Goal: Task Accomplishment & Management: Use online tool/utility

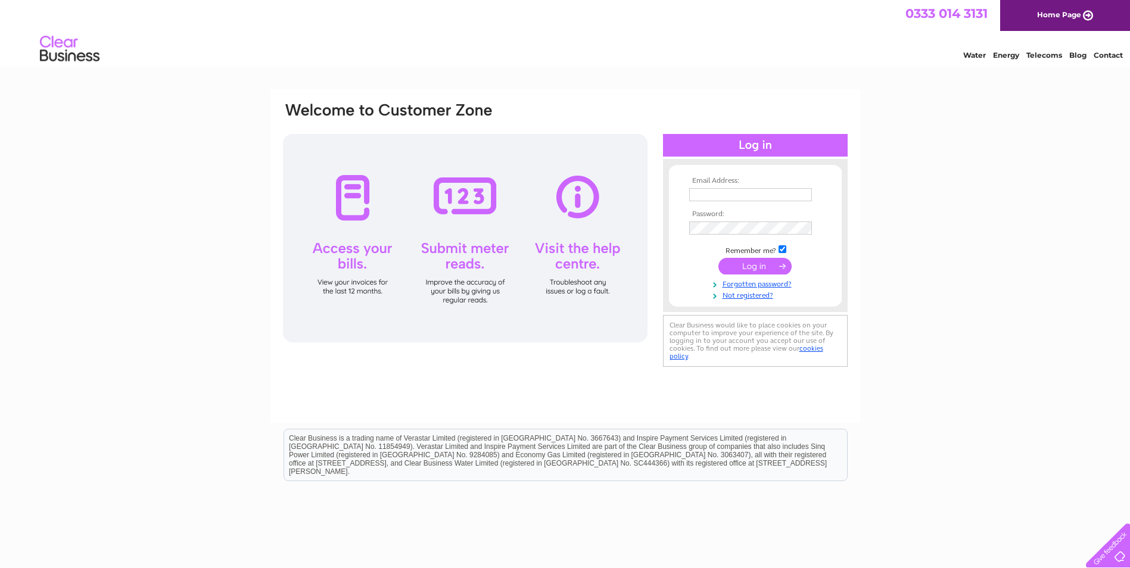
type input "graham.scott@cbtechnology.co.uk"
click at [742, 267] on input "submit" at bounding box center [755, 266] width 73 height 17
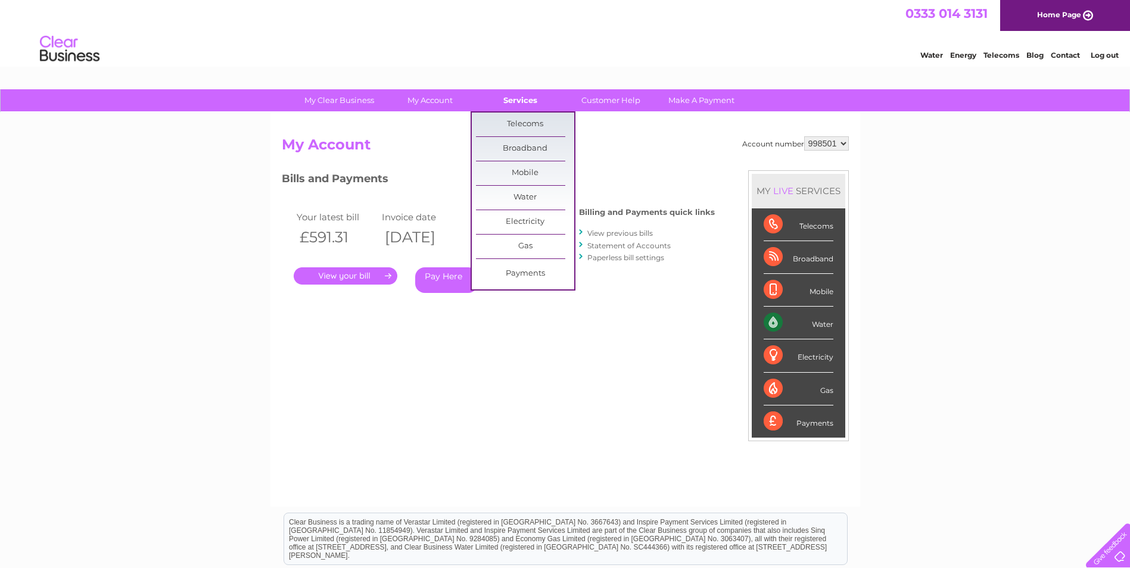
click at [530, 95] on link "Services" at bounding box center [520, 100] width 98 height 22
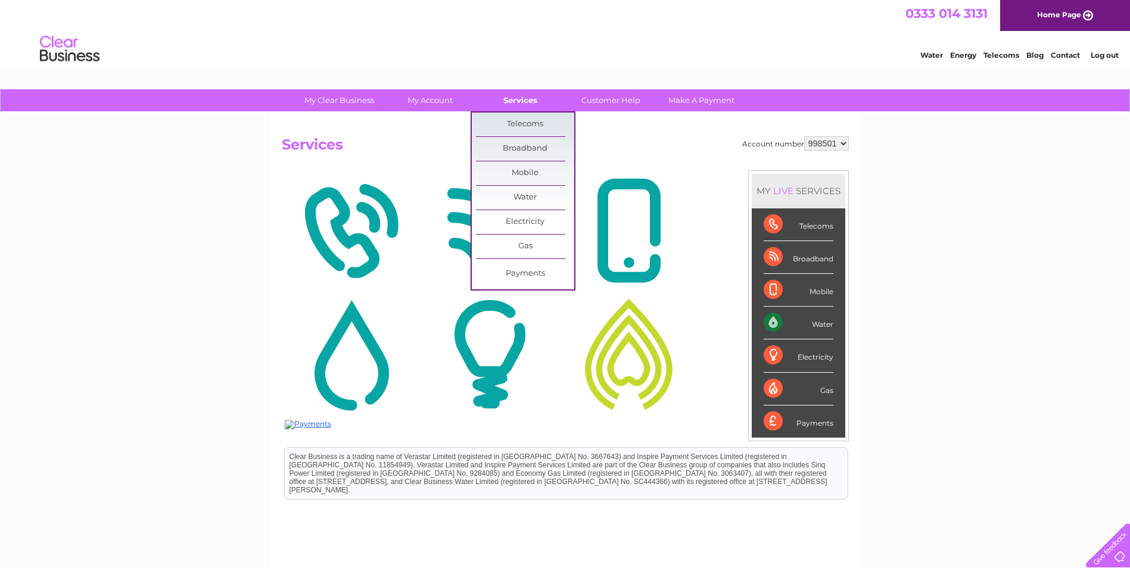
click at [515, 98] on link "Services" at bounding box center [520, 100] width 98 height 22
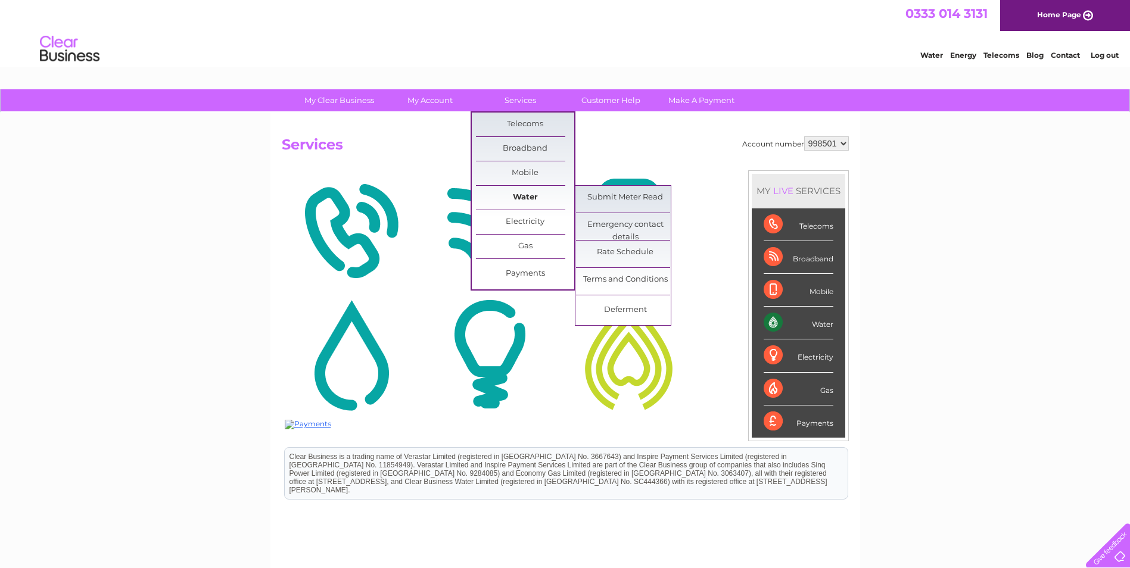
click at [517, 196] on link "Water" at bounding box center [525, 198] width 98 height 24
click at [652, 196] on link "Submit Meter Read" at bounding box center [625, 198] width 98 height 24
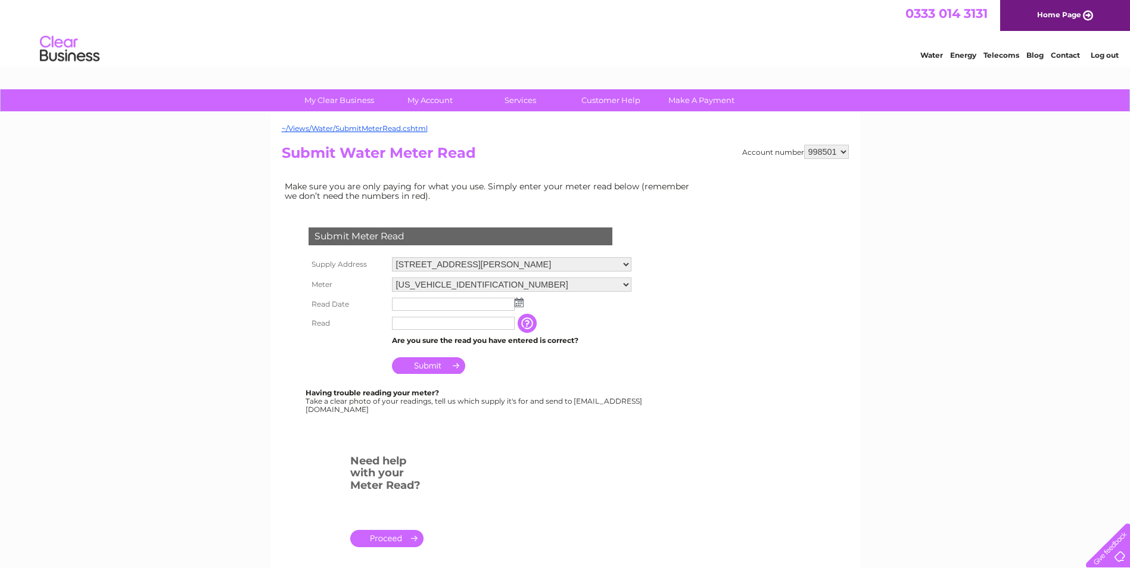
click at [518, 301] on img at bounding box center [519, 303] width 9 height 10
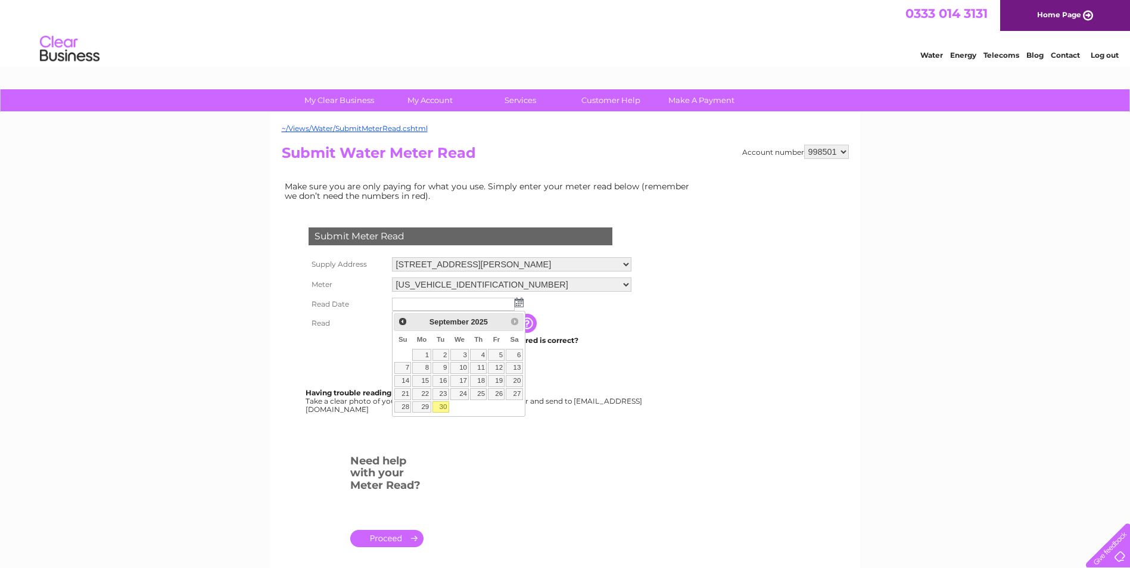
click at [447, 405] on link "30" at bounding box center [441, 408] width 17 height 12
type input "2025/09/30"
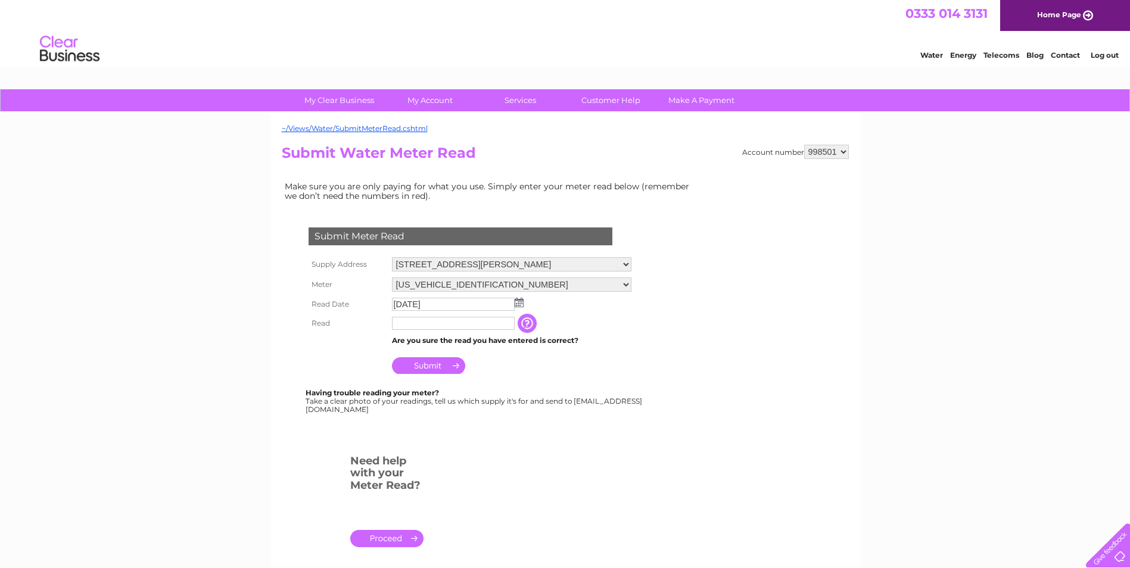
click at [447, 327] on input "text" at bounding box center [453, 323] width 123 height 13
type input "12912"
click at [425, 362] on input "Submit" at bounding box center [428, 367] width 73 height 17
